Goal: Task Accomplishment & Management: Manage account settings

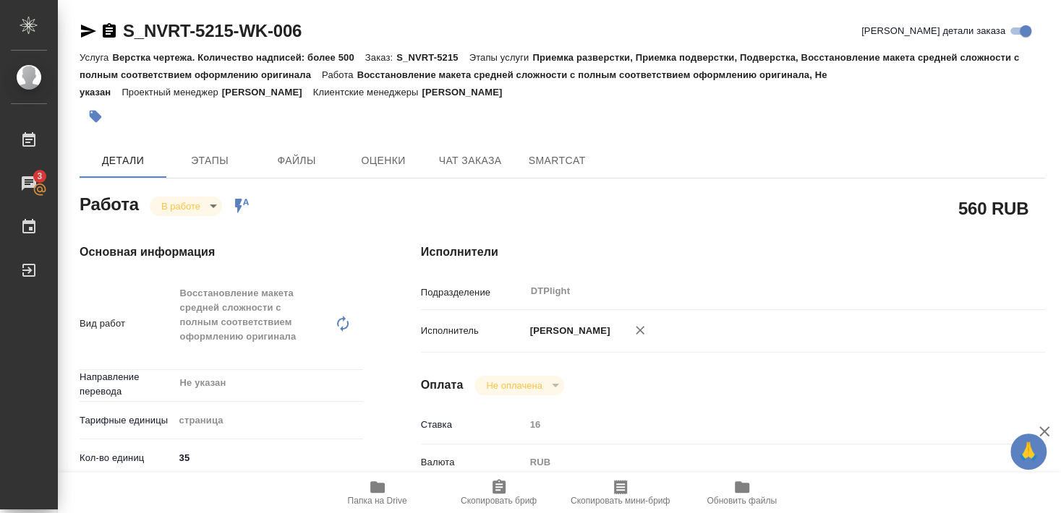
click at [380, 503] on span "Папка на Drive" at bounding box center [377, 501] width 59 height 10
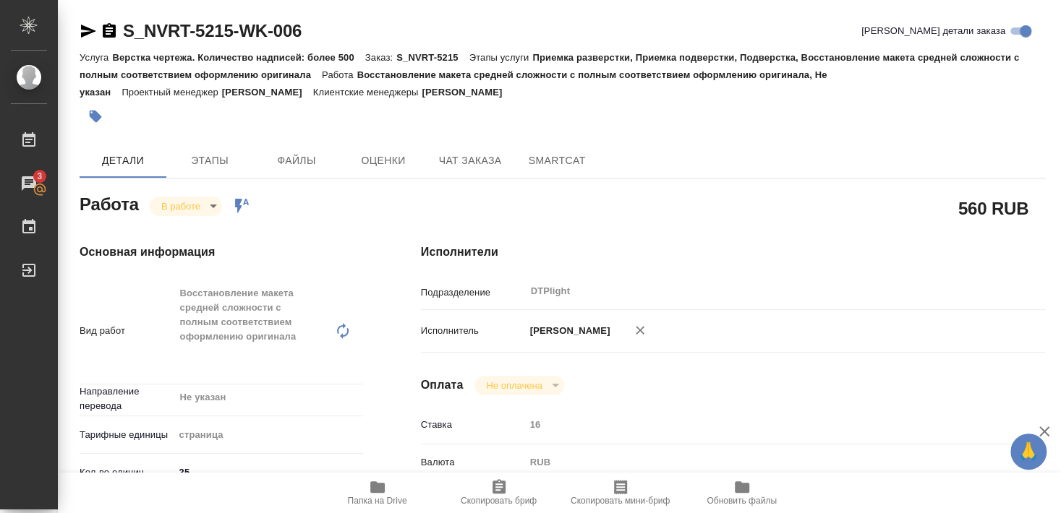
type textarea "x"
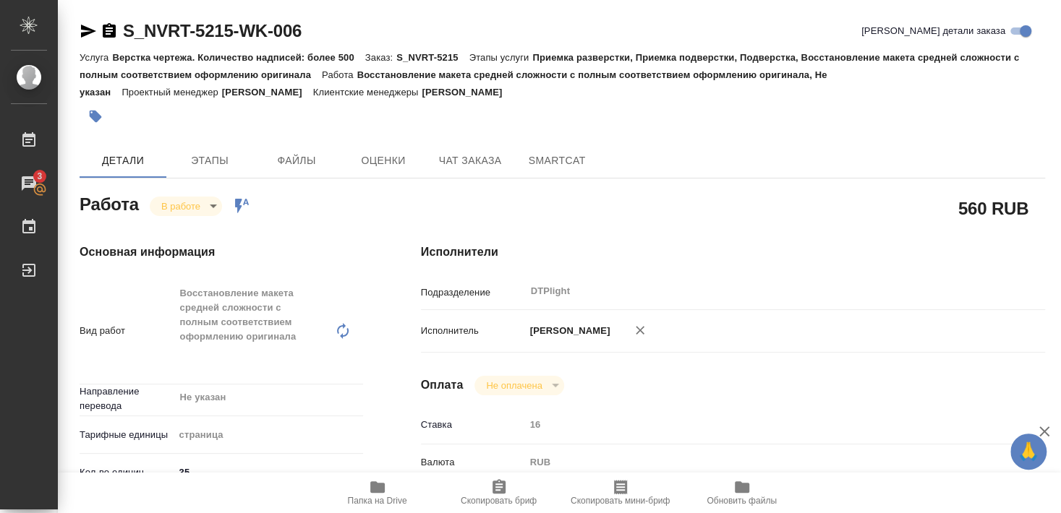
type textarea "x"
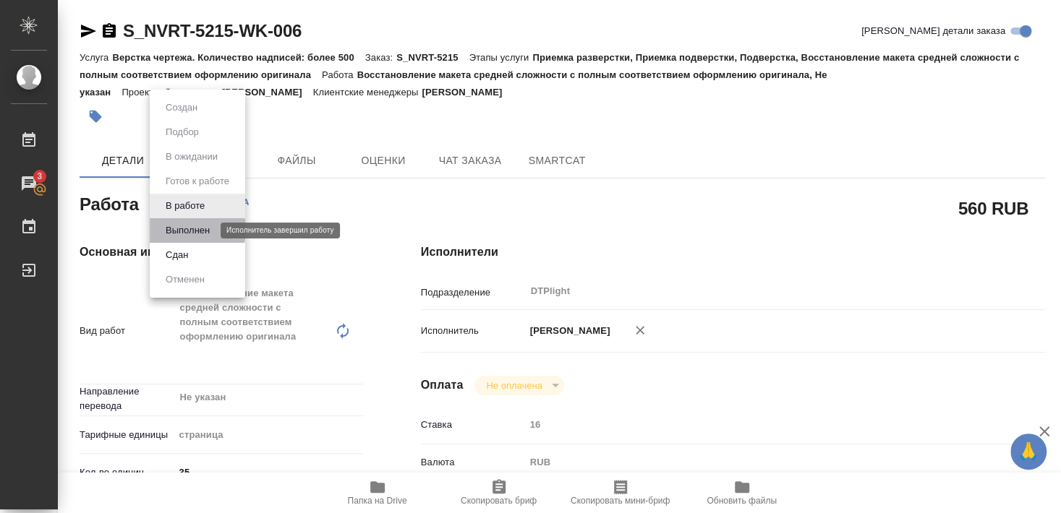
click at [184, 230] on button "Выполнен" at bounding box center [187, 231] width 53 height 16
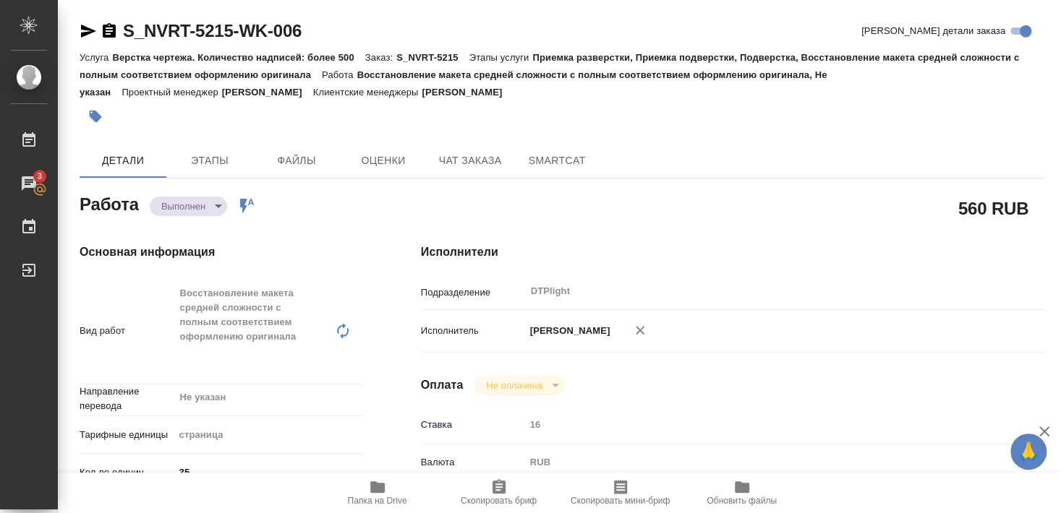
type textarea "x"
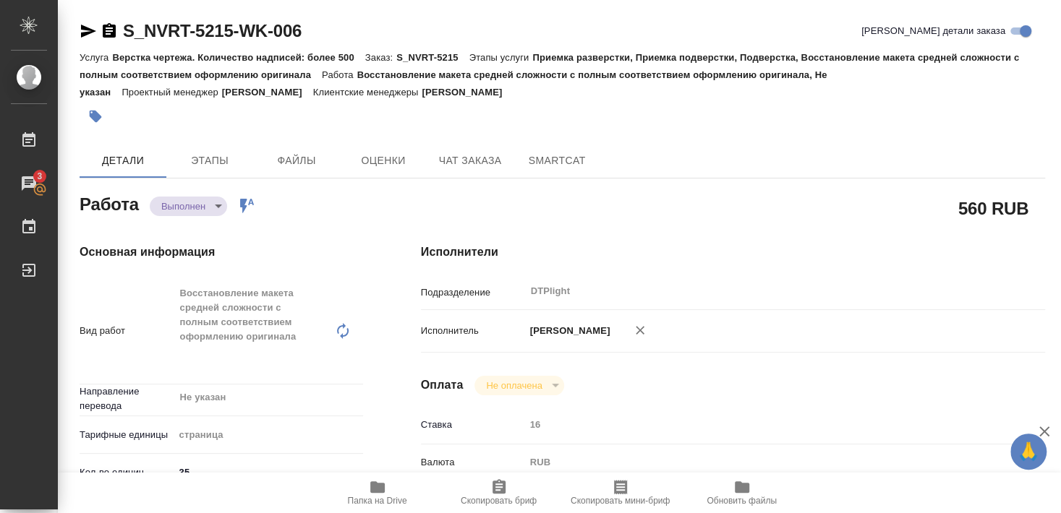
type textarea "x"
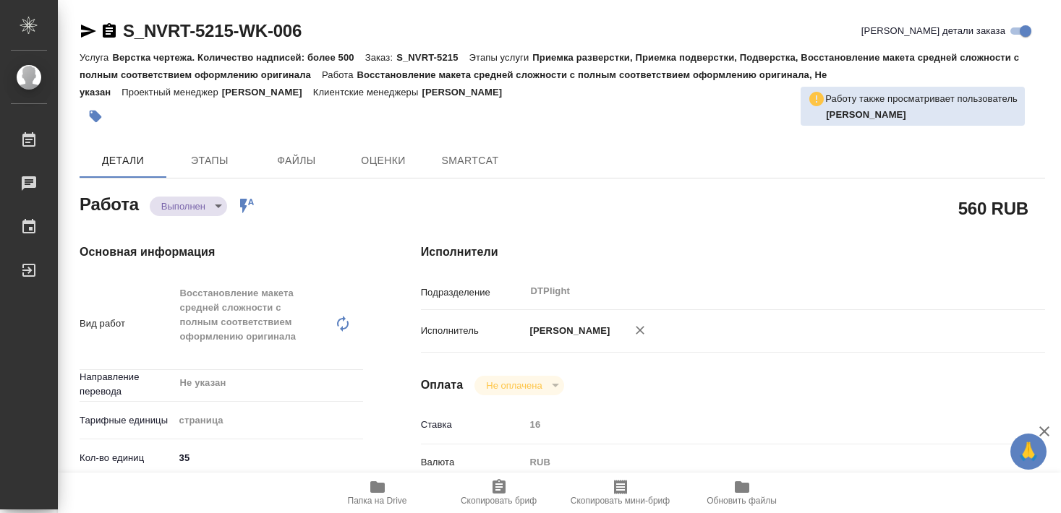
type textarea "x"
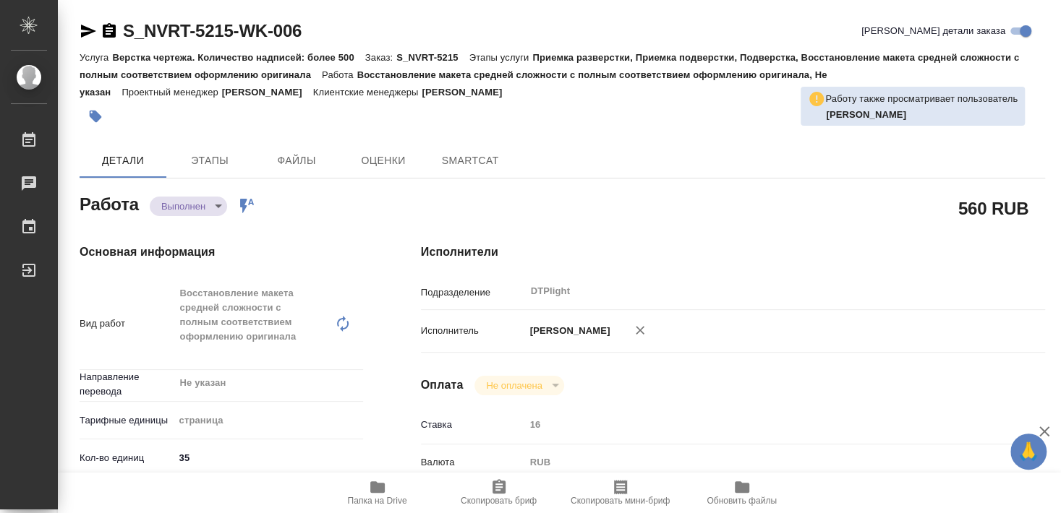
type textarea "x"
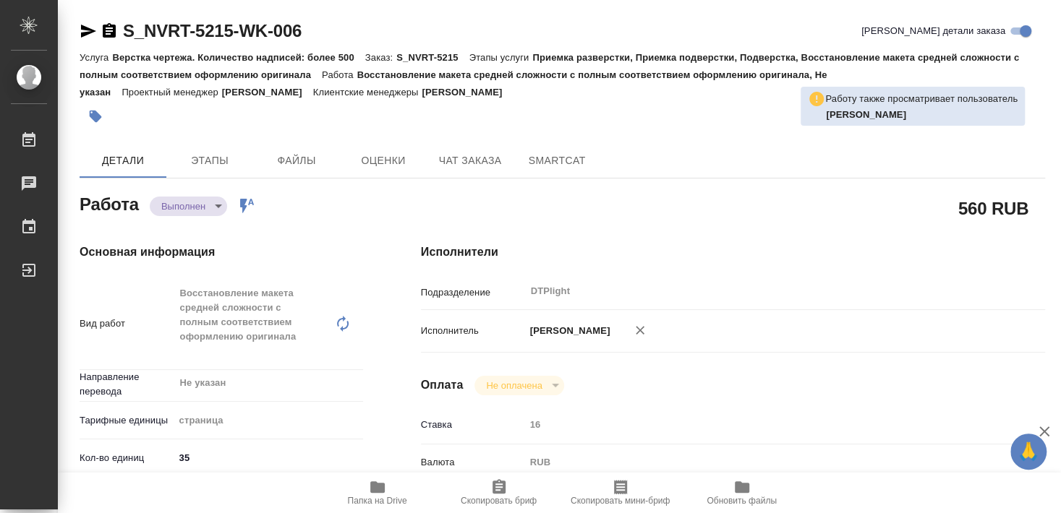
type textarea "x"
